Goal: Task Accomplishment & Management: Manage account settings

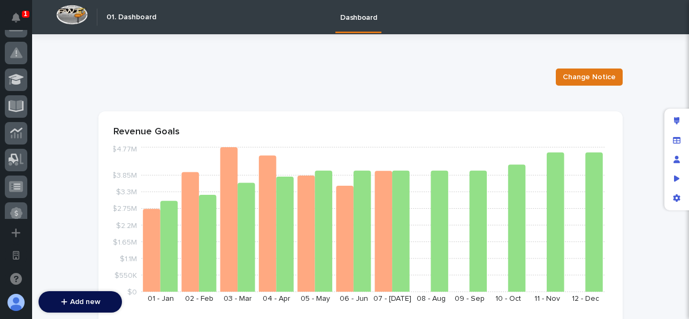
scroll to position [268, 0]
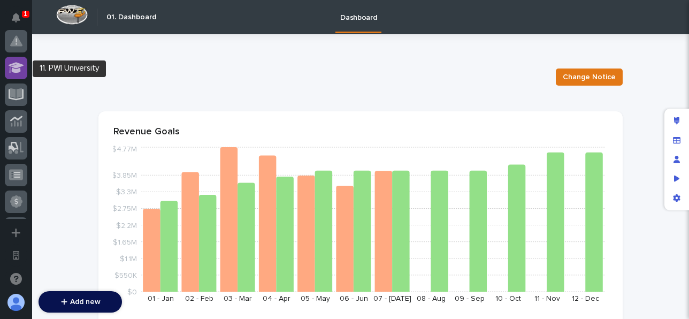
click at [25, 72] on div at bounding box center [16, 68] width 22 height 22
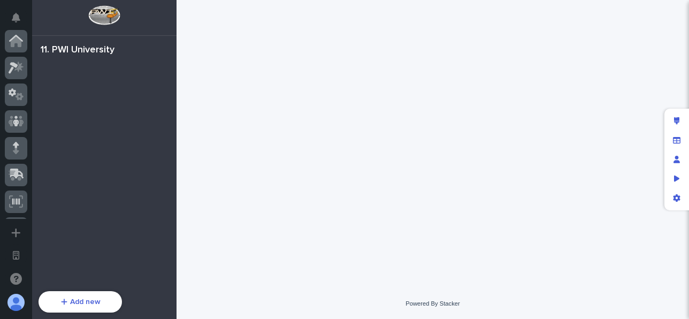
scroll to position [296, 0]
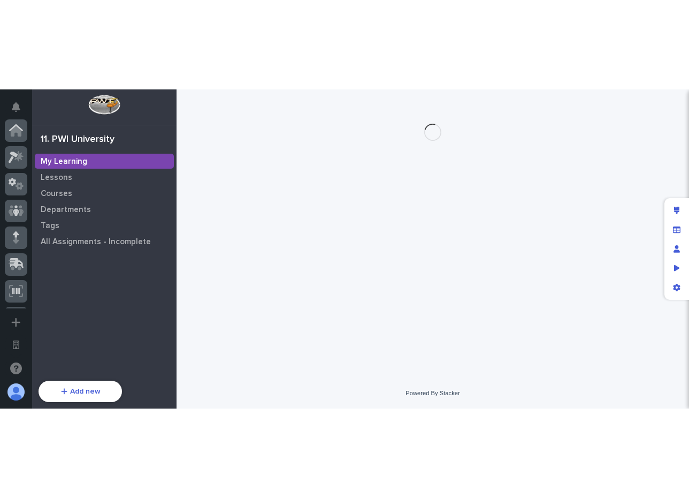
scroll to position [294, 0]
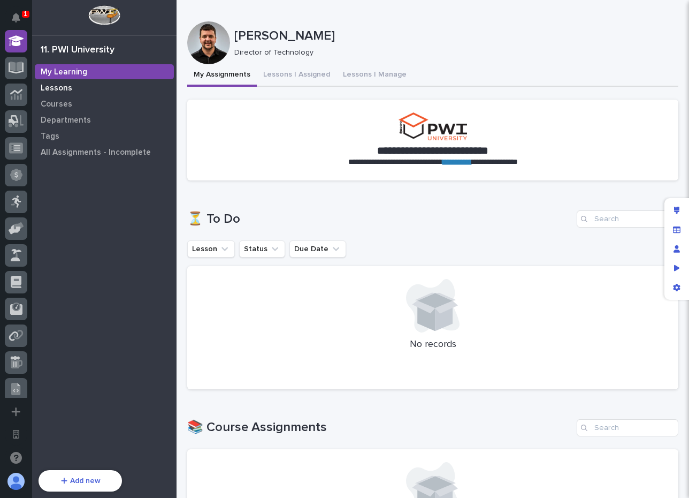
click at [89, 89] on div "Lessons" at bounding box center [104, 87] width 139 height 15
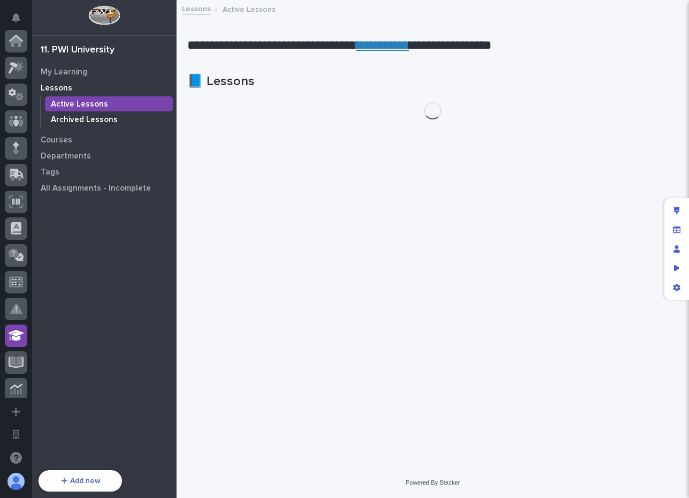
scroll to position [294, 0]
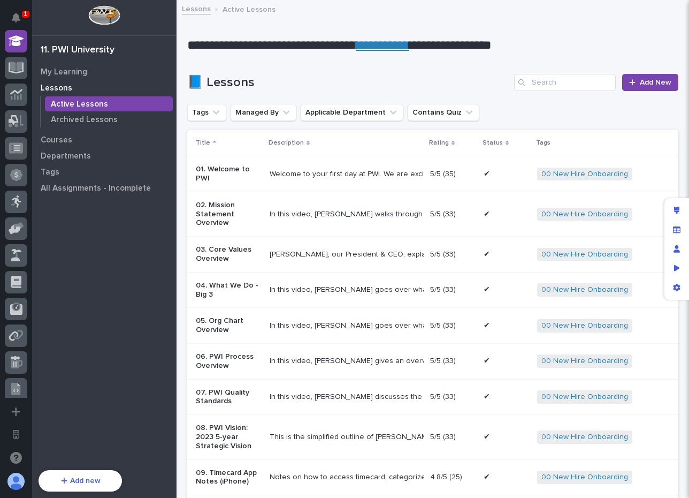
click at [241, 65] on div "📘 Lessons Add New" at bounding box center [432, 77] width 491 height 51
click at [266, 65] on div "📘 Lessons Add New" at bounding box center [432, 77] width 491 height 51
click at [89, 278] on div "My Learning Lessons Active Lessons Archived Lessons Courses Departments Tags Al…" at bounding box center [104, 264] width 144 height 400
click at [79, 141] on div "Courses" at bounding box center [104, 139] width 139 height 15
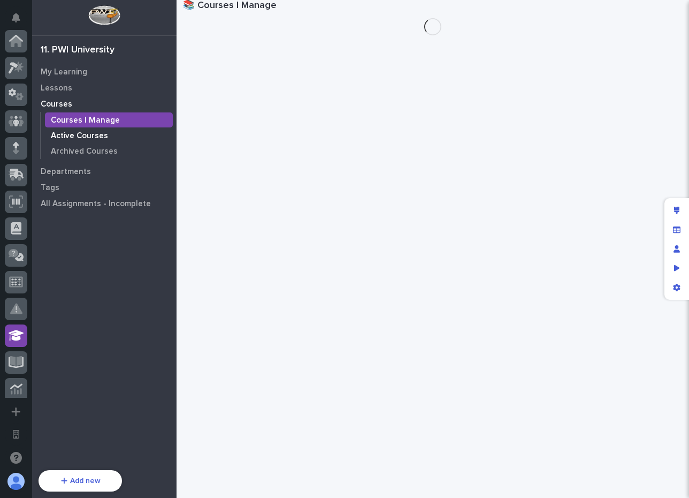
scroll to position [294, 0]
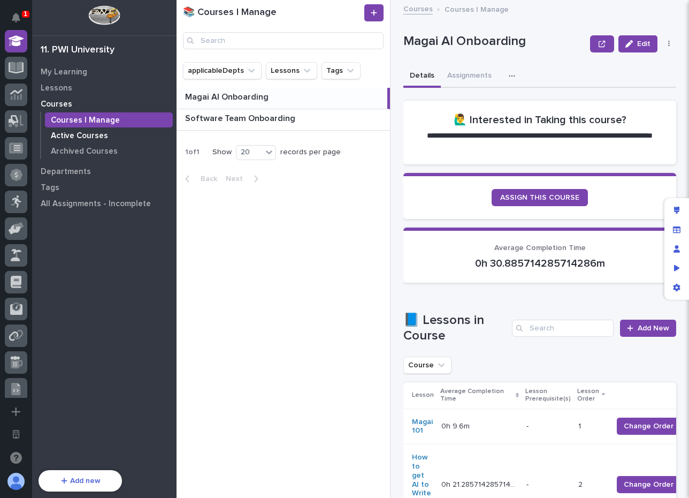
click at [86, 134] on p "Active Courses" at bounding box center [79, 136] width 57 height 10
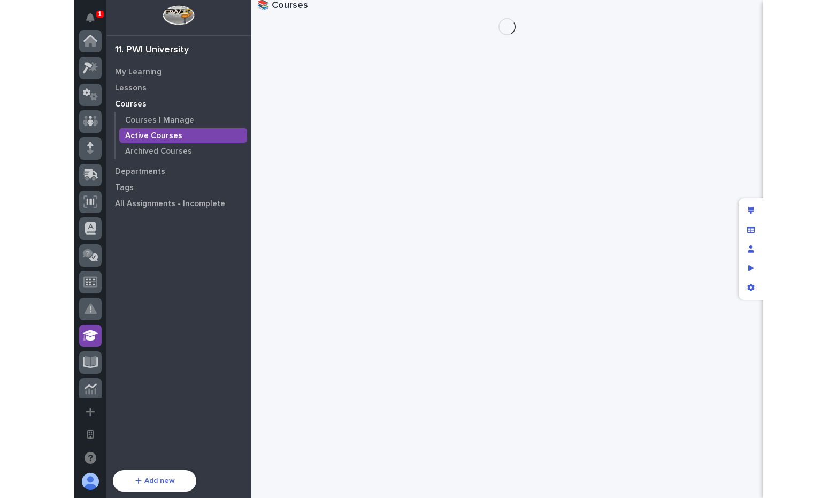
scroll to position [294, 0]
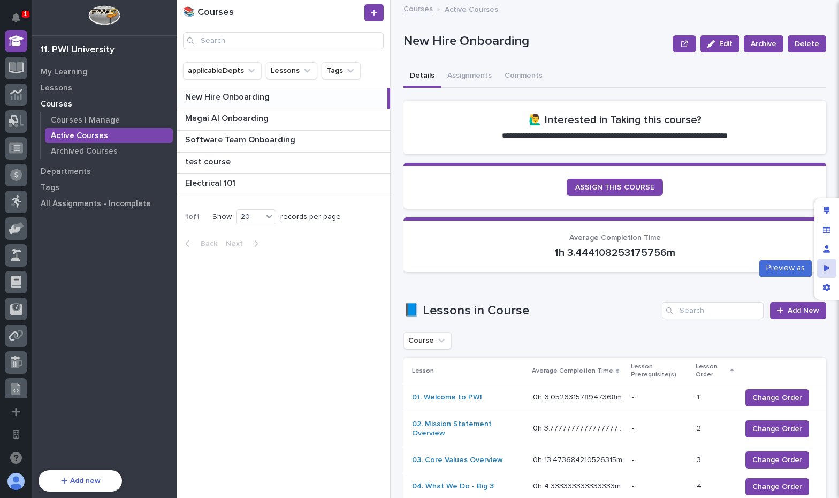
click at [828, 265] on icon "Preview as" at bounding box center [827, 267] width 6 height 7
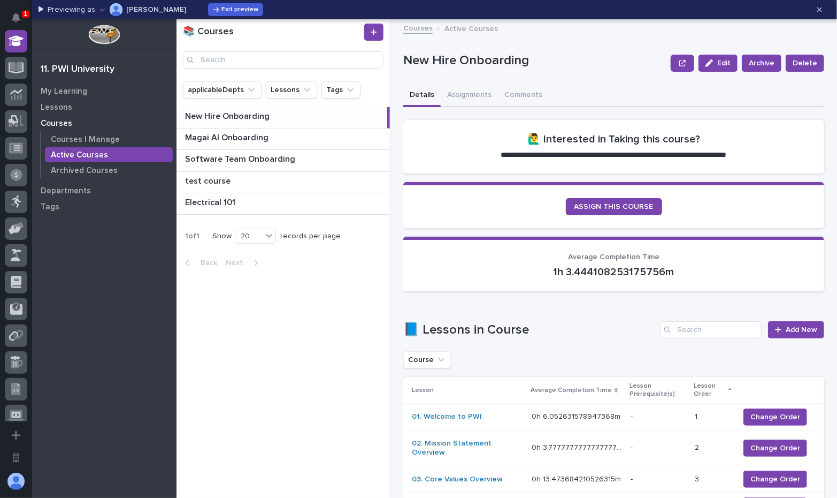
click at [100, 10] on icon "button" at bounding box center [103, 9] width 6 height 7
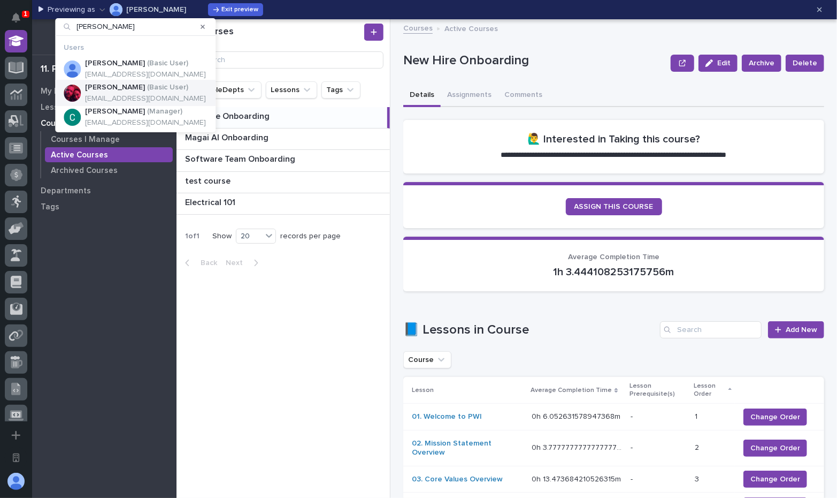
type input "chris"
click at [120, 82] on div "Paul Crace ( Basic User ) christinacrace07@gmail.com" at bounding box center [135, 93] width 161 height 27
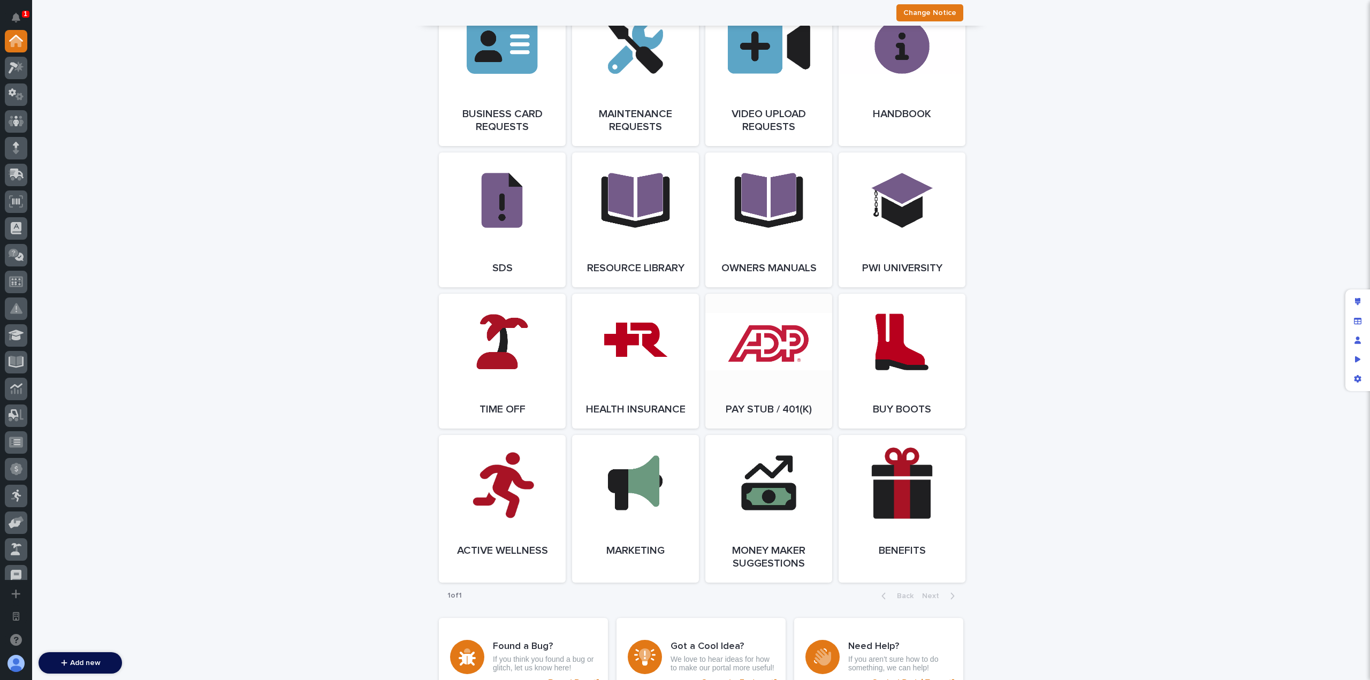
scroll to position [1605, 0]
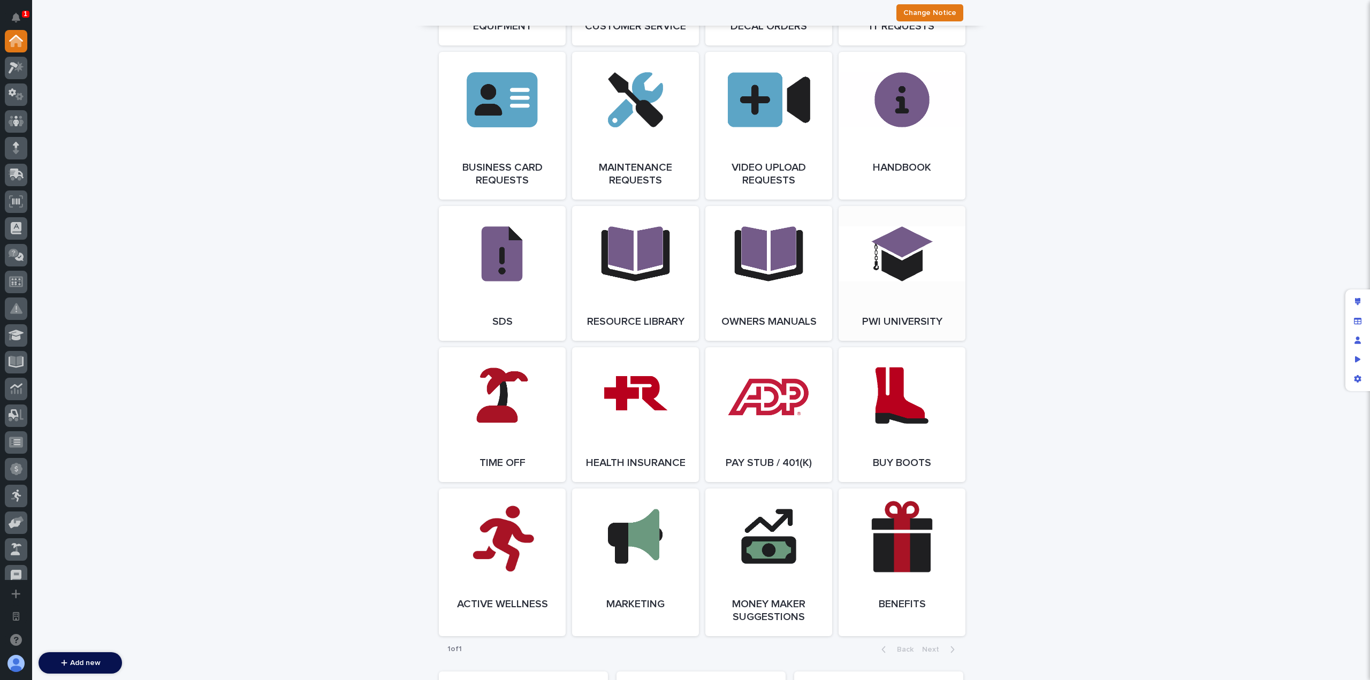
click at [878, 272] on link "Open Link" at bounding box center [901, 273] width 127 height 135
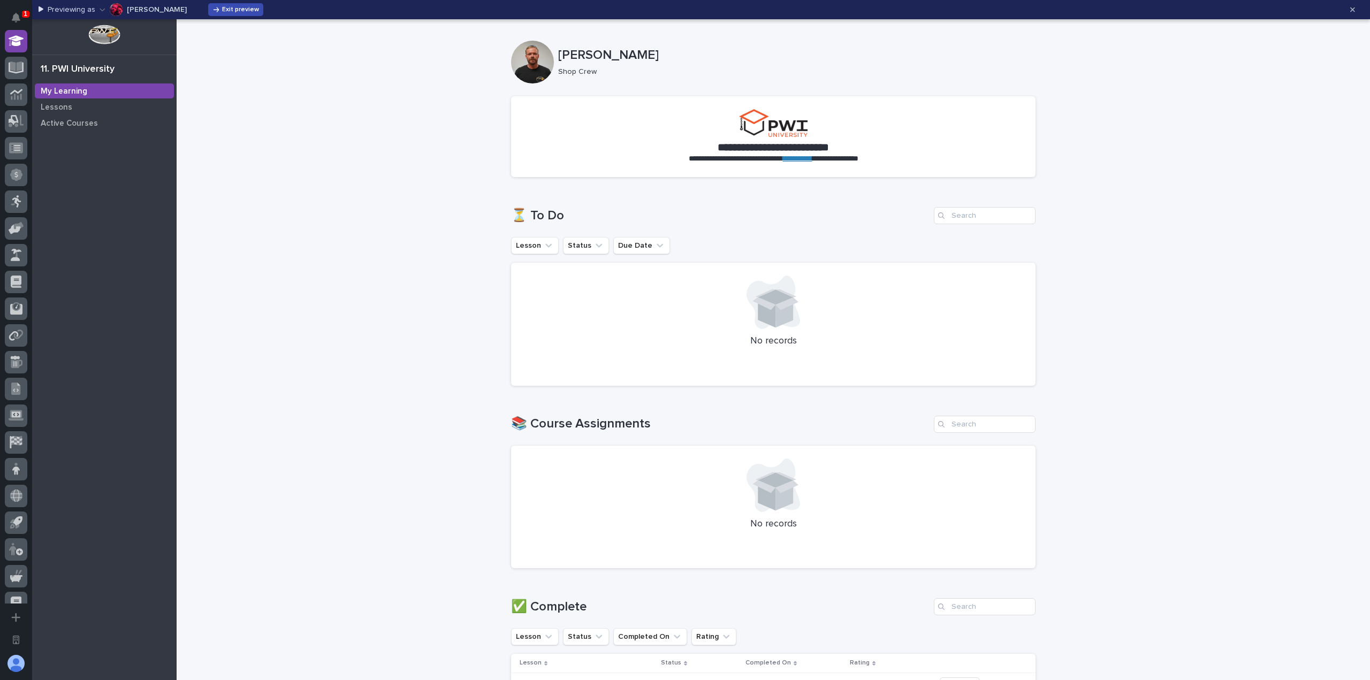
click at [222, 8] on span "Exit preview" at bounding box center [240, 9] width 37 height 6
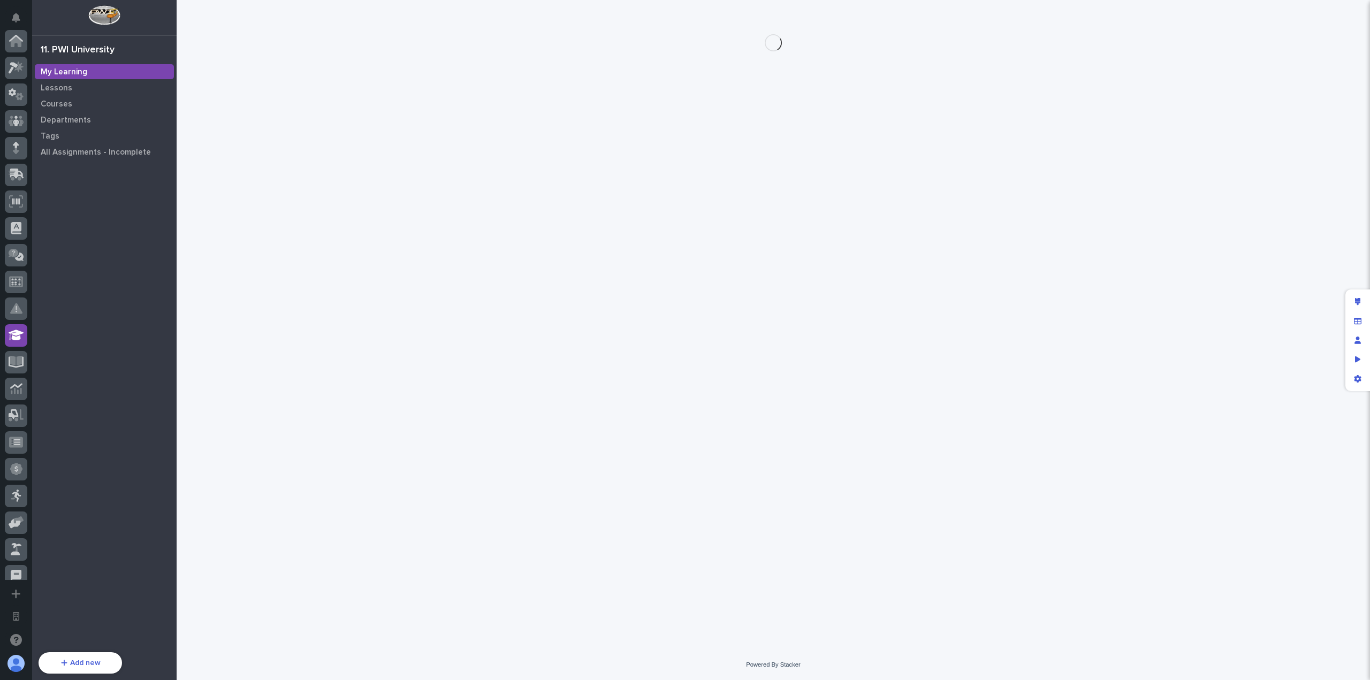
scroll to position [294, 0]
